Goal: Check status: Check status

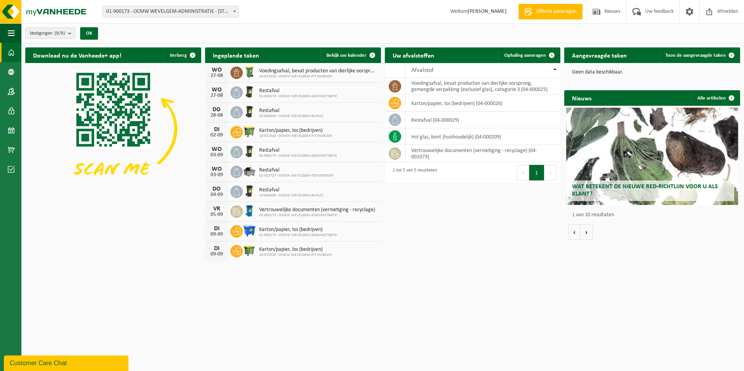
click at [277, 112] on span "Restafval" at bounding box center [291, 111] width 64 height 6
drag, startPoint x: 277, startPoint y: 112, endPoint x: 337, endPoint y: 111, distance: 60.0
click at [337, 111] on div "[DATE] Restafval 10-804059 - OCMW WEVELGEM-BIJHUIS" at bounding box center [293, 113] width 176 height 20
click at [425, 141] on td "hol glas, bont (huishoudelijk) (04-000209)" at bounding box center [483, 136] width 155 height 17
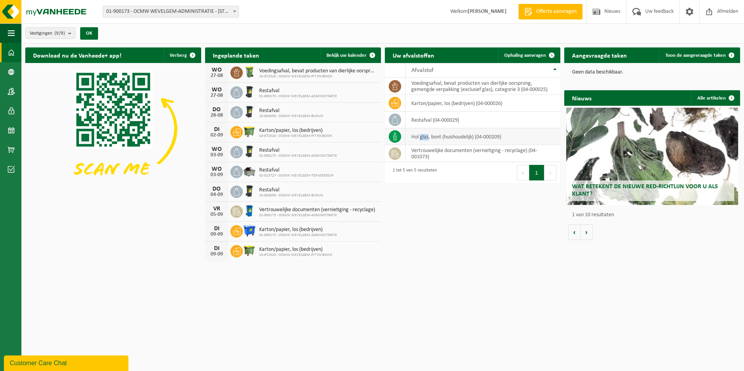
click at [425, 141] on td "hol glas, bont (huishoudelijk) (04-000209)" at bounding box center [483, 136] width 155 height 17
drag, startPoint x: 425, startPoint y: 141, endPoint x: 396, endPoint y: 137, distance: 29.1
click at [396, 137] on icon at bounding box center [395, 137] width 8 height 8
click at [443, 134] on td "hol glas, bont (huishoudelijk) (04-000209)" at bounding box center [483, 136] width 155 height 17
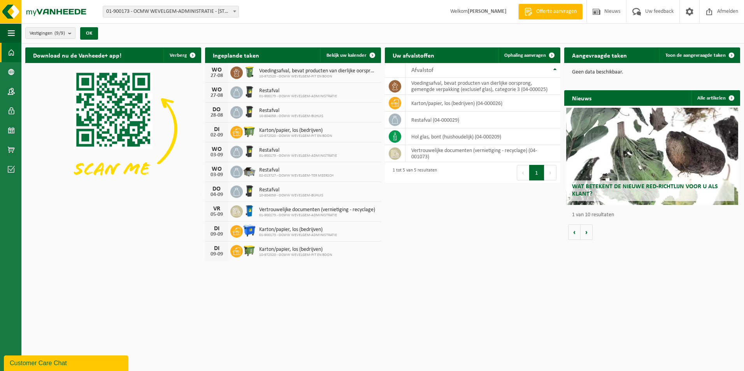
click at [284, 175] on span "02-013727 - OCMW WEVELGEM-TER MEERSCH" at bounding box center [296, 176] width 74 height 5
click at [359, 56] on span "Bekijk uw kalender" at bounding box center [347, 55] width 40 height 5
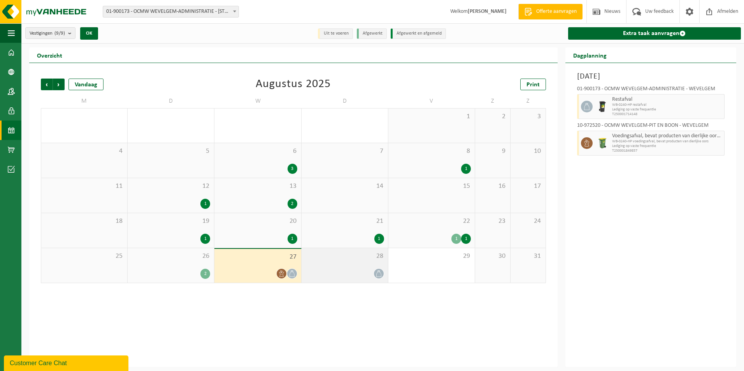
click at [376, 272] on icon at bounding box center [379, 274] width 7 height 7
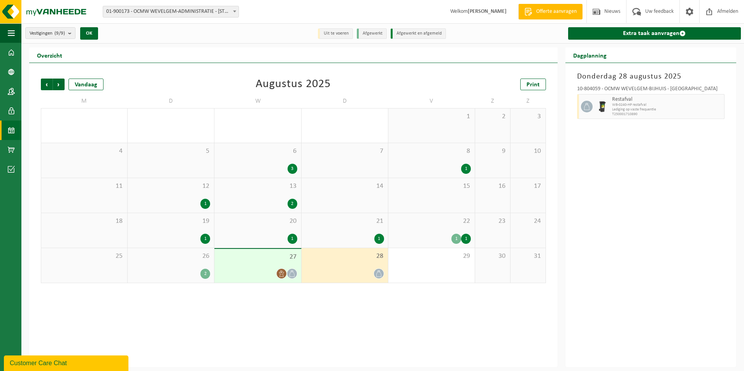
click at [454, 238] on div "1" at bounding box center [457, 239] width 10 height 10
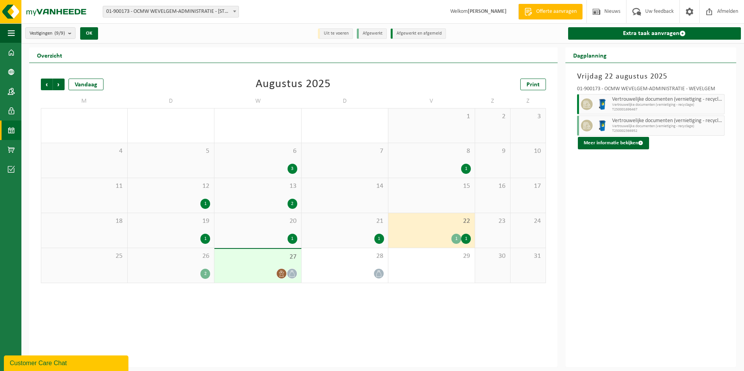
click at [467, 239] on div "1" at bounding box center [466, 239] width 10 height 10
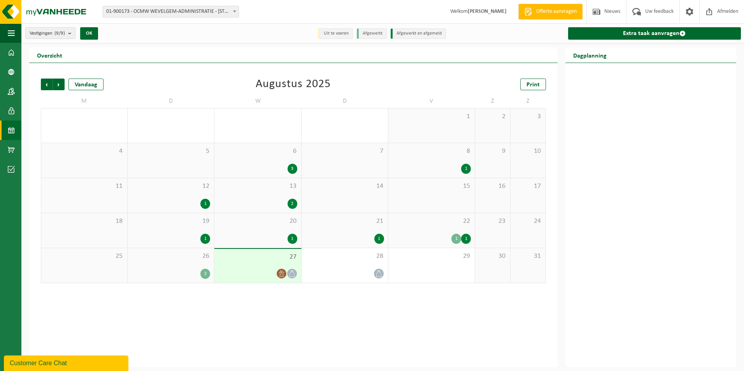
click at [454, 241] on div "1" at bounding box center [457, 239] width 10 height 10
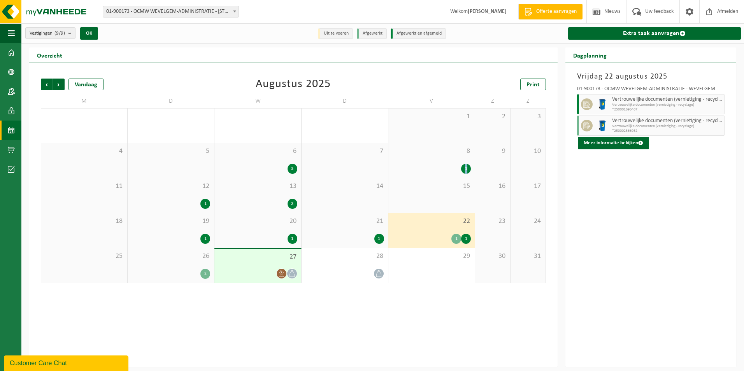
click at [467, 169] on div "1" at bounding box center [466, 169] width 10 height 10
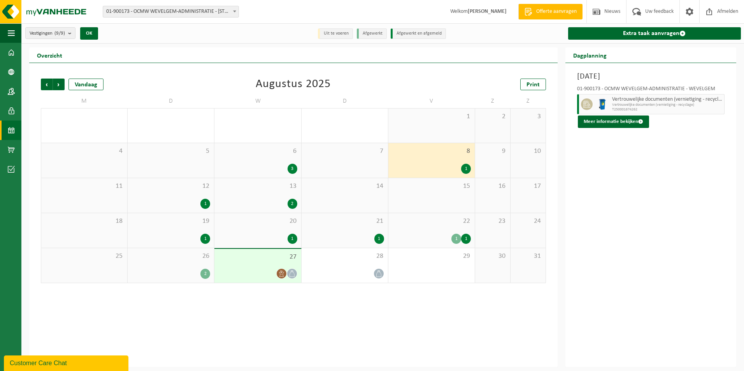
click at [289, 169] on div "3" at bounding box center [293, 169] width 10 height 10
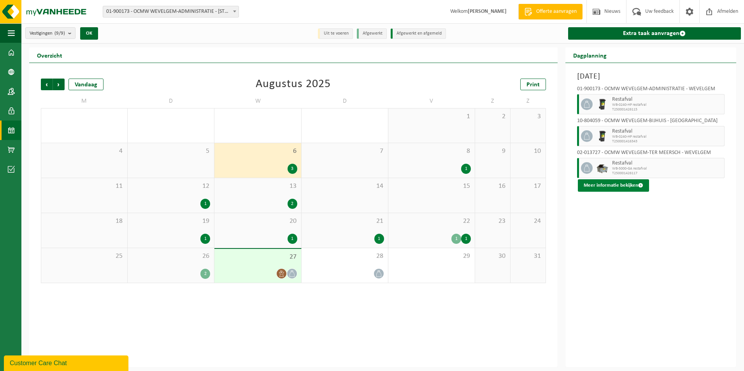
click at [609, 185] on button "Meer informatie bekijken" at bounding box center [613, 185] width 71 height 12
